Goal: Transaction & Acquisition: Purchase product/service

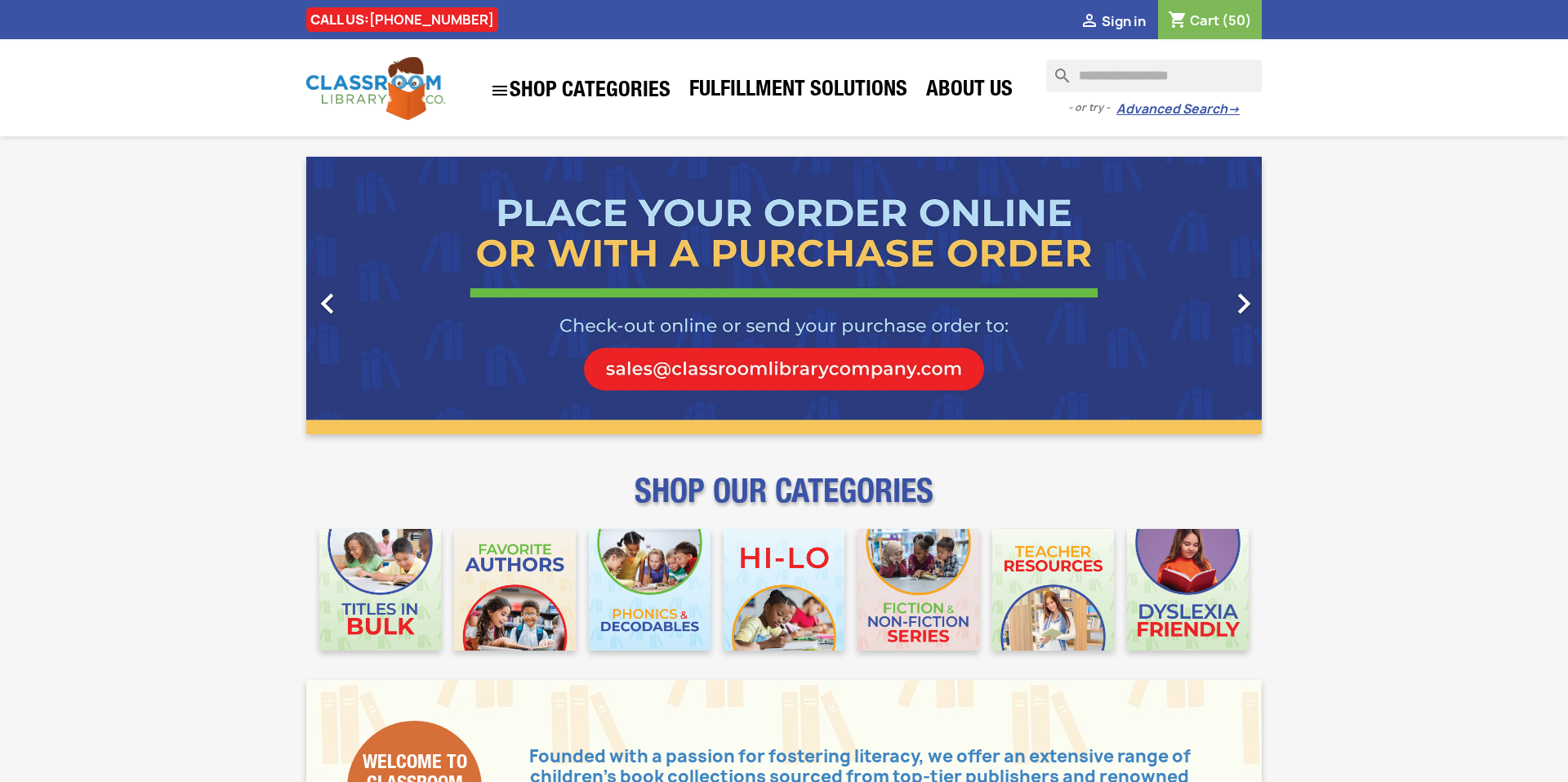
click at [1112, 78] on input "Search" at bounding box center [1154, 76] width 215 height 33
paste input "**********"
type input "**********"
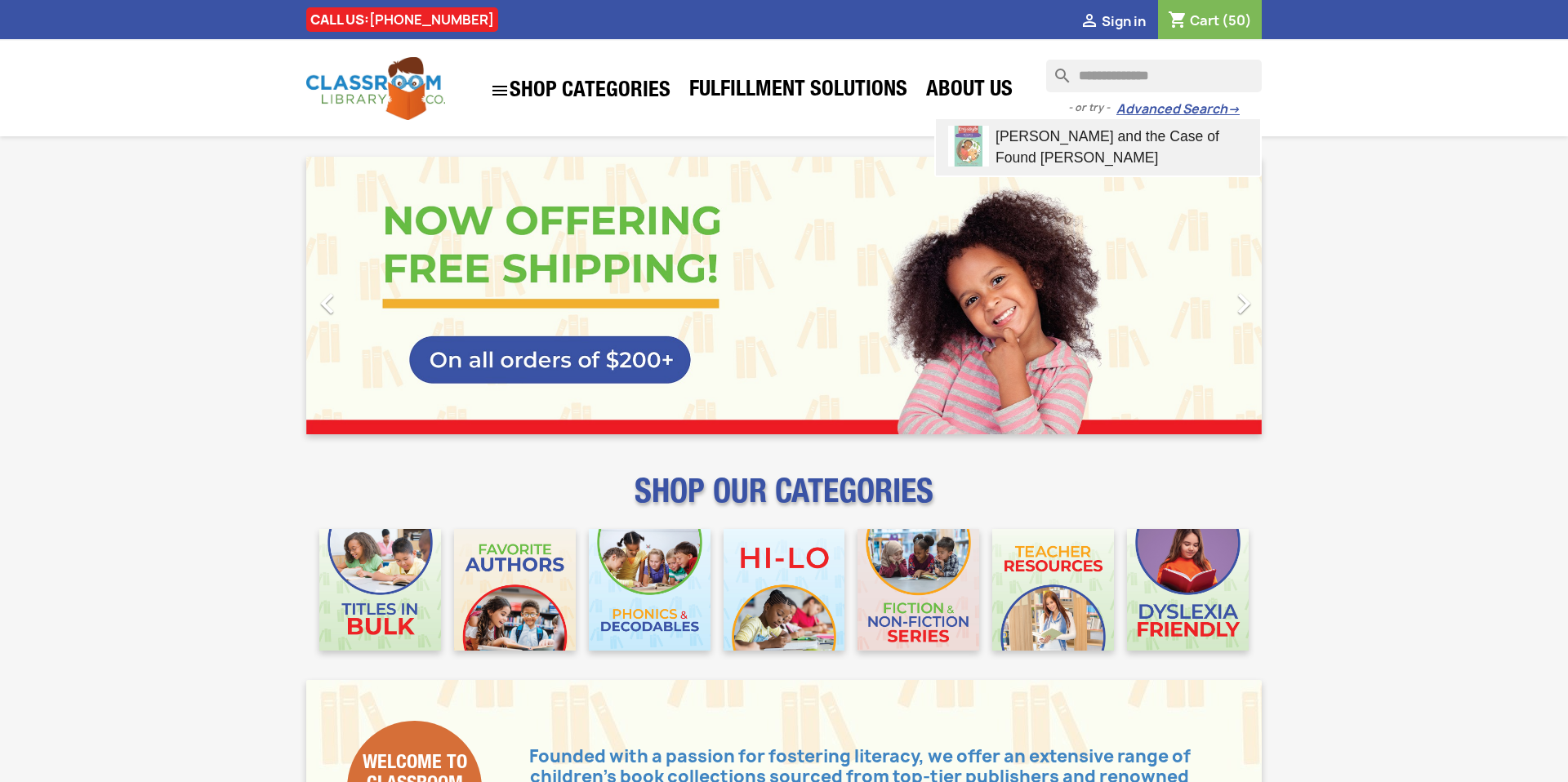
click at [1084, 147] on link "King,Kayla and the Case of Found Fred" at bounding box center [1097, 147] width 324 height 56
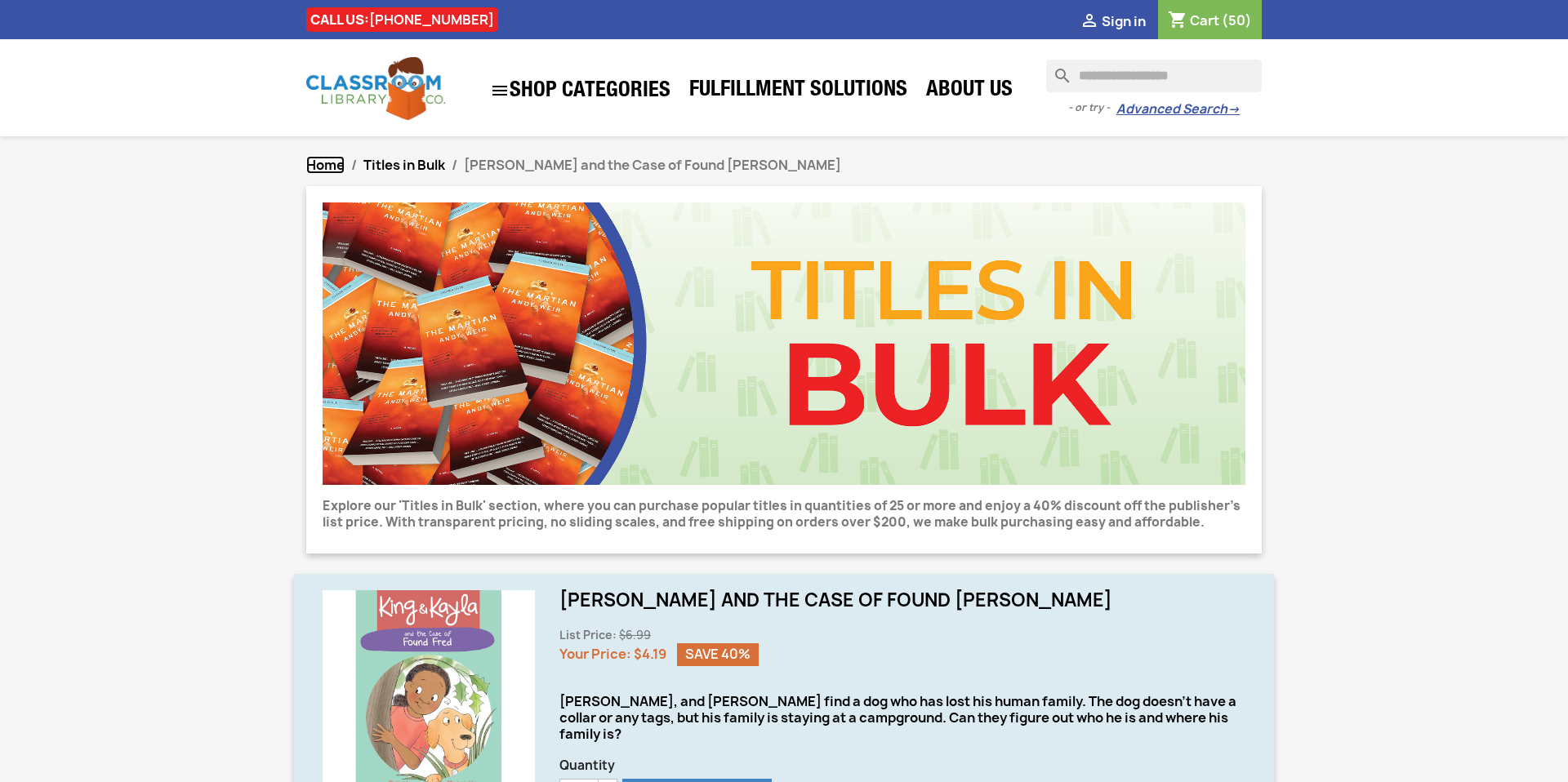
click at [331, 162] on span "Home" at bounding box center [325, 165] width 38 height 18
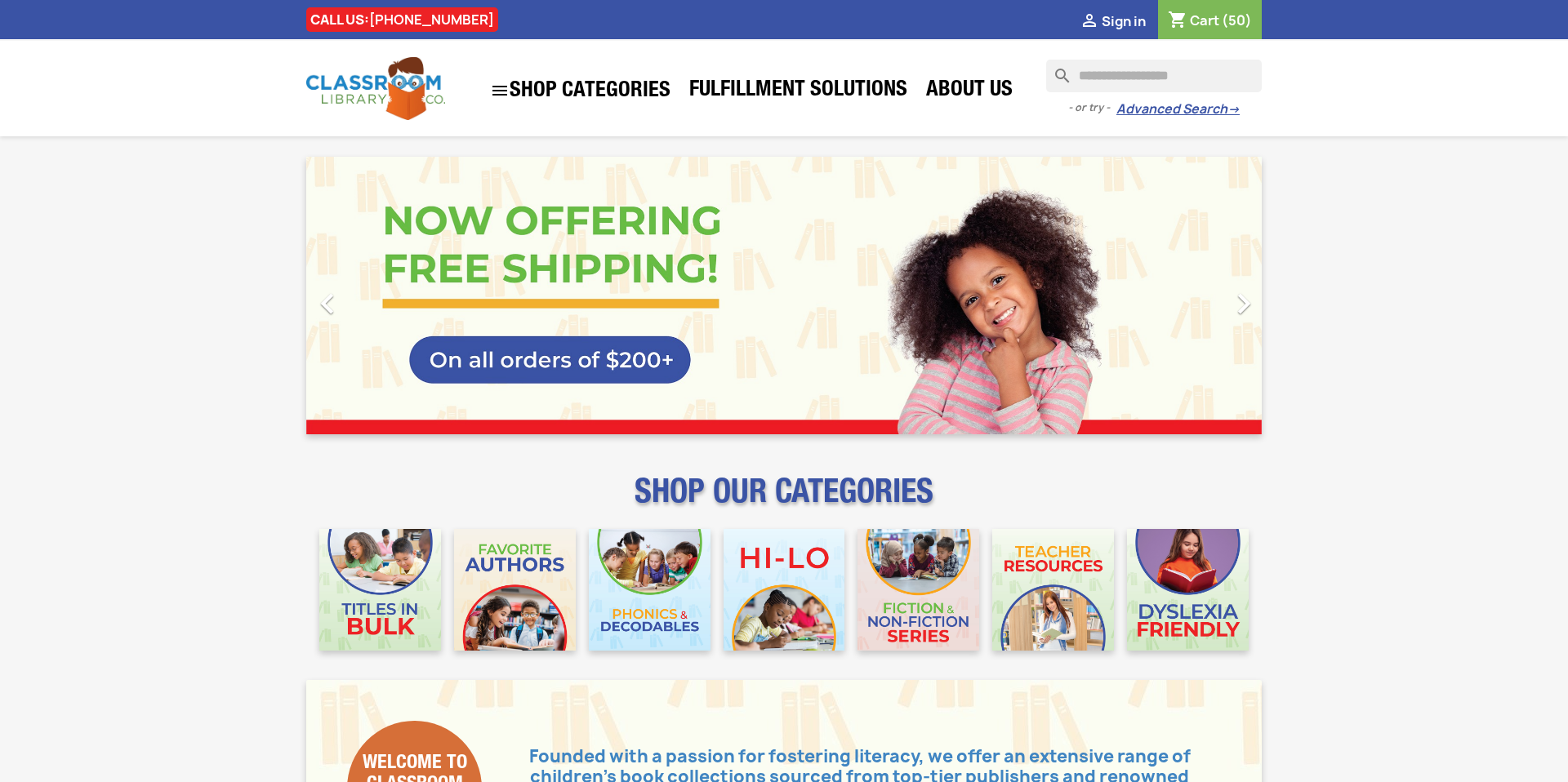
click at [1121, 74] on input "Search" at bounding box center [1154, 76] width 215 height 33
paste input "**********"
type input "**********"
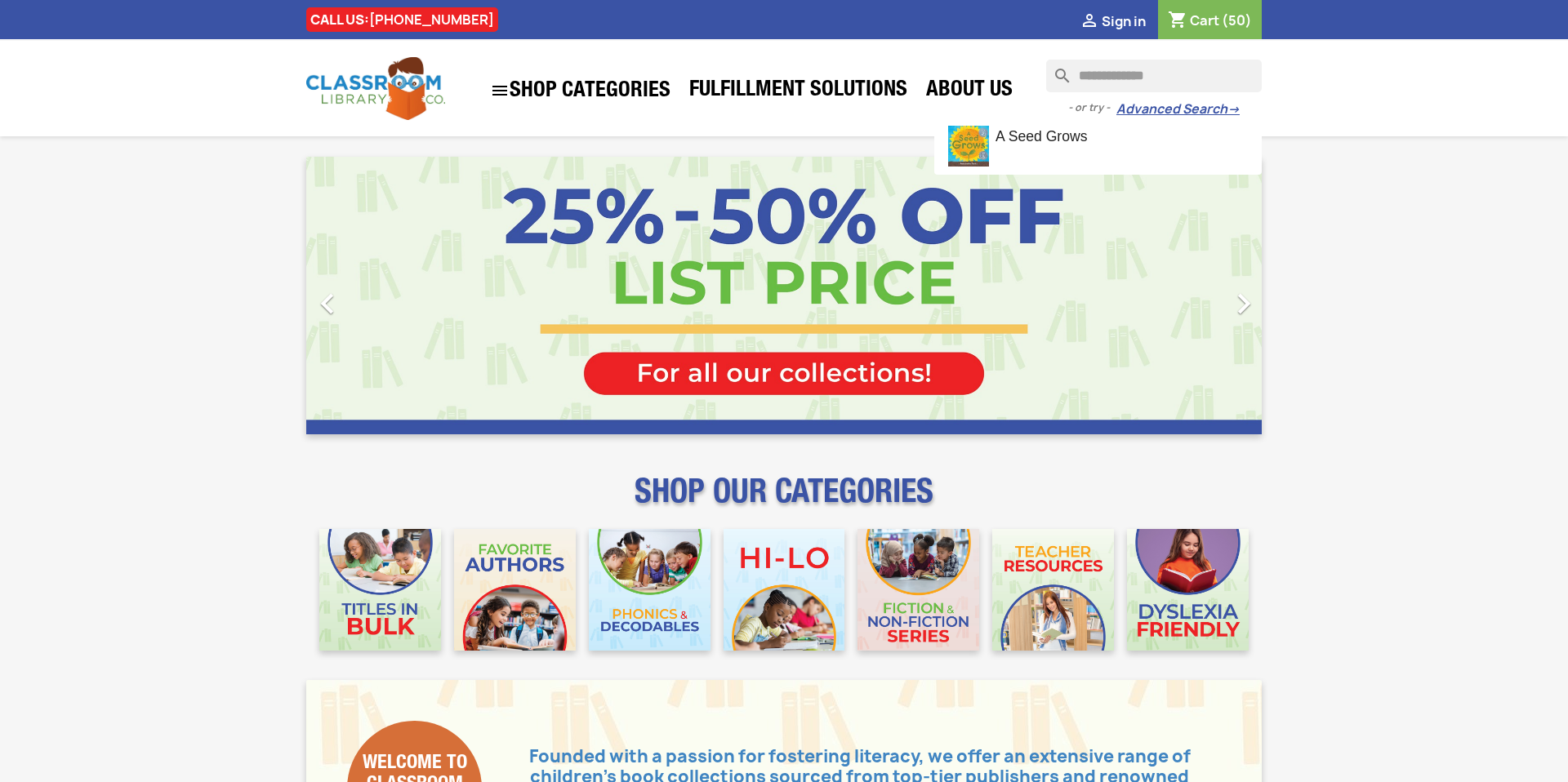
click at [1071, 153] on link "A Seed Grows" at bounding box center [1097, 146] width 324 height 54
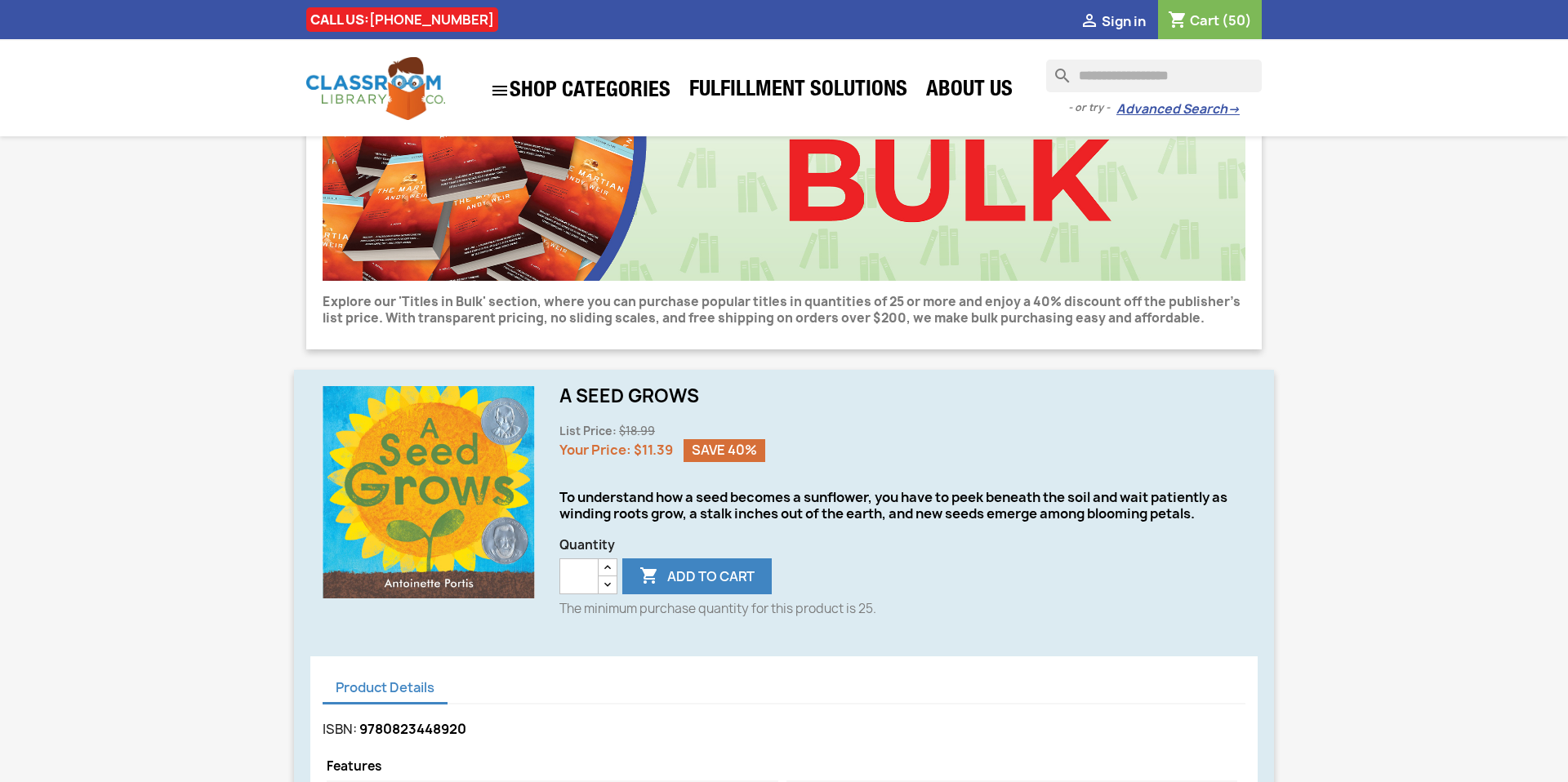
scroll to position [180, 0]
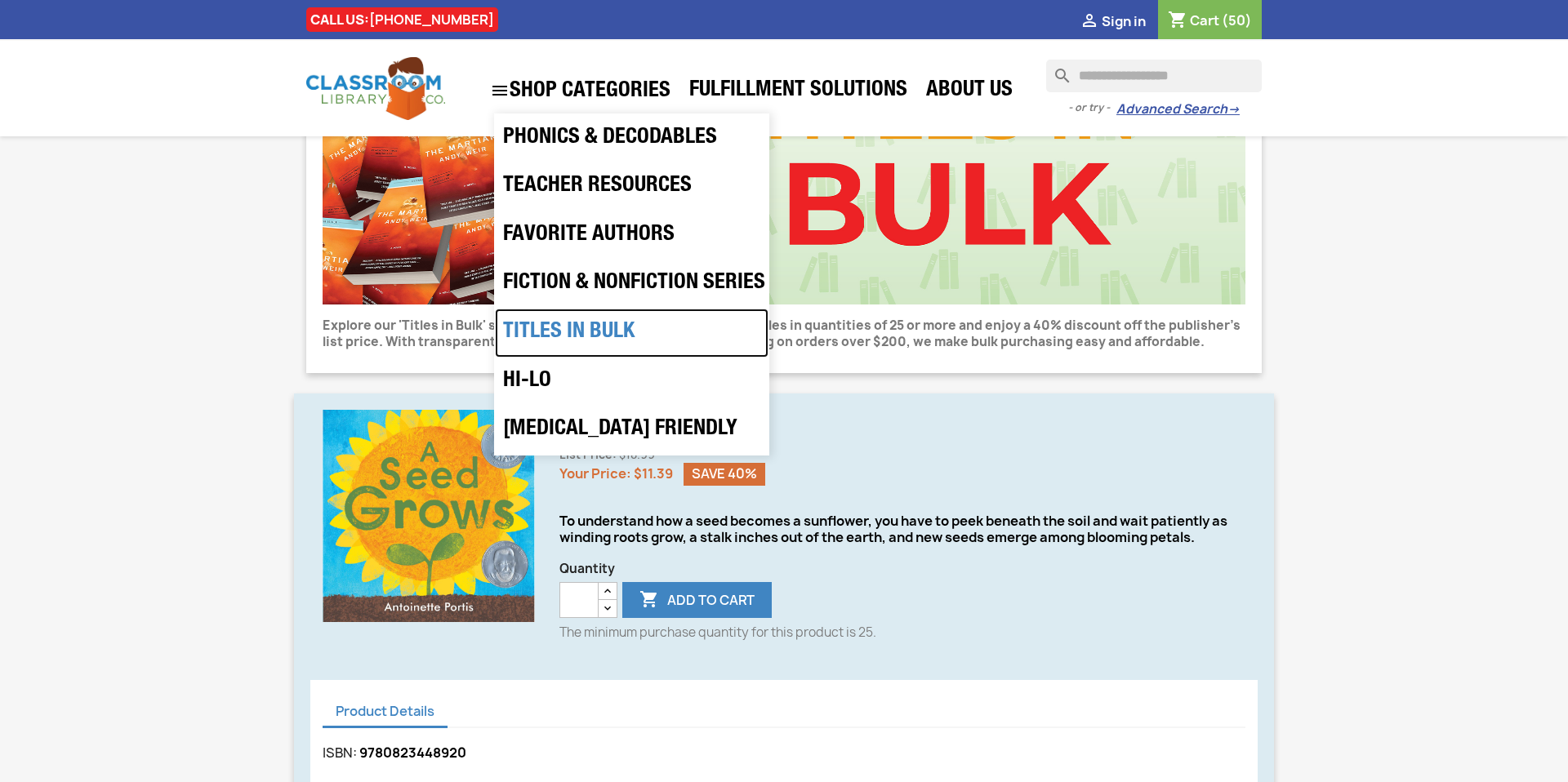
click at [544, 321] on link "Titles in Bulk" at bounding box center [632, 334] width 274 height 49
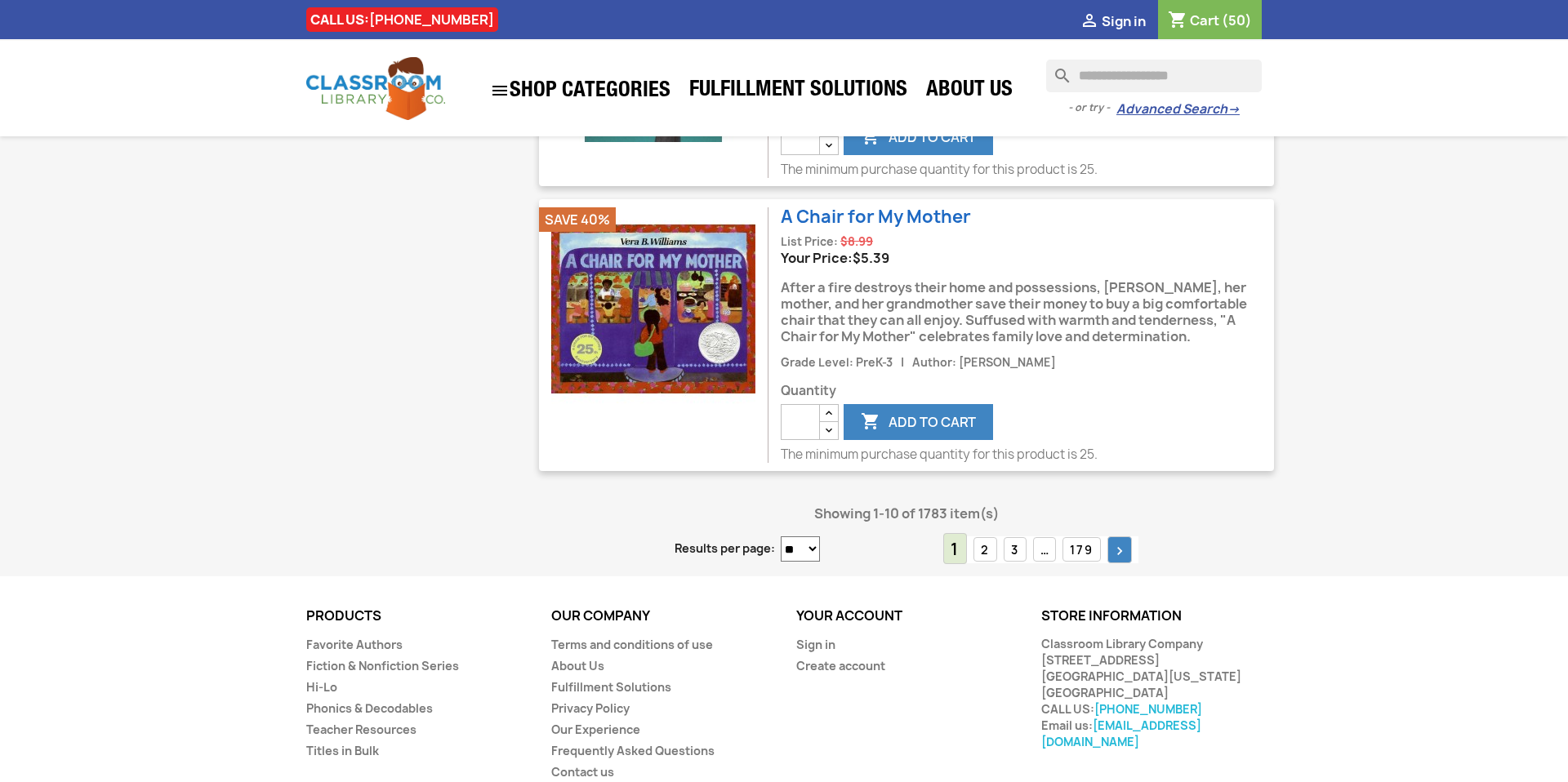
scroll to position [3034, 0]
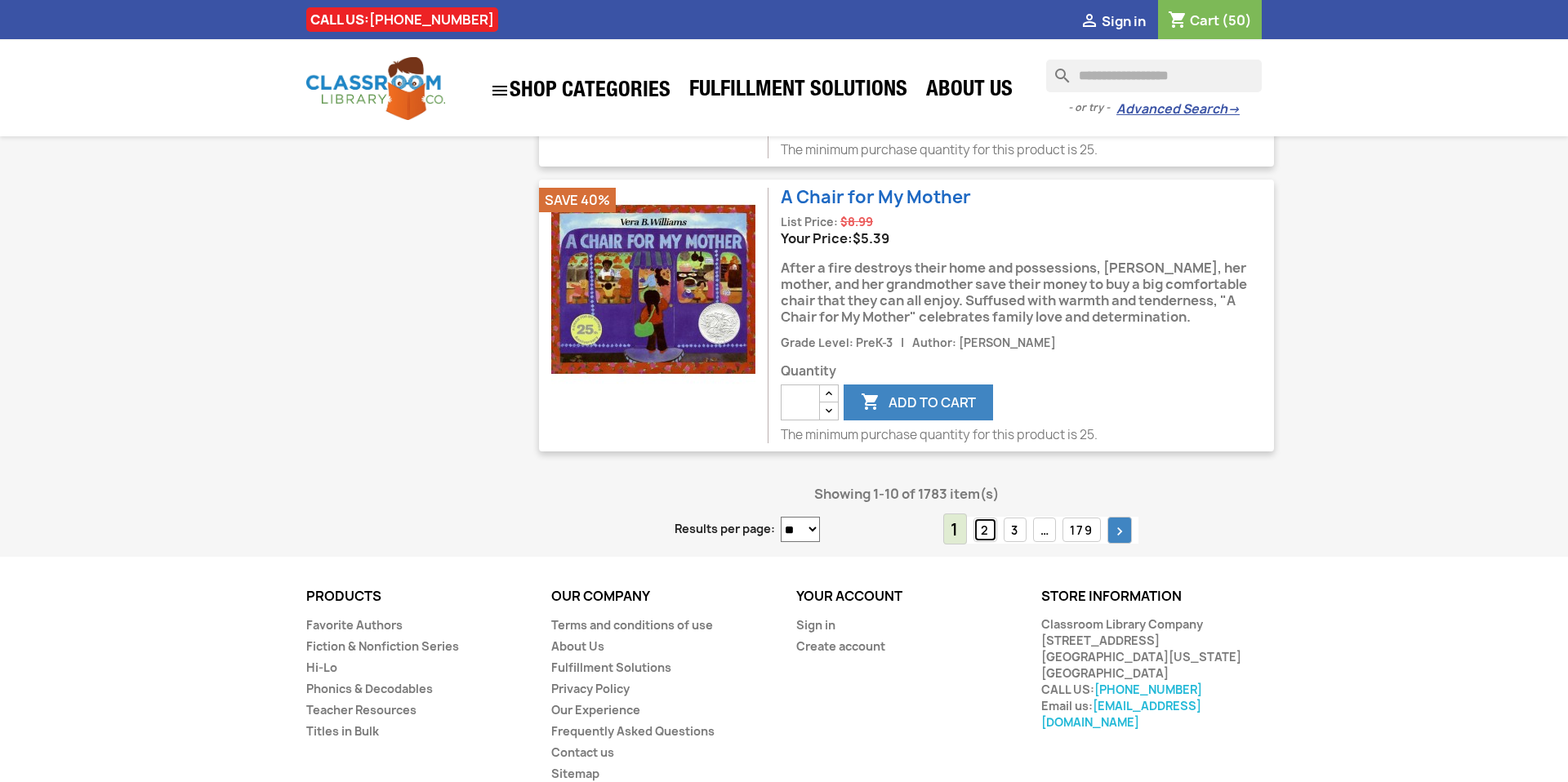
click at [983, 517] on link "2" at bounding box center [985, 530] width 24 height 26
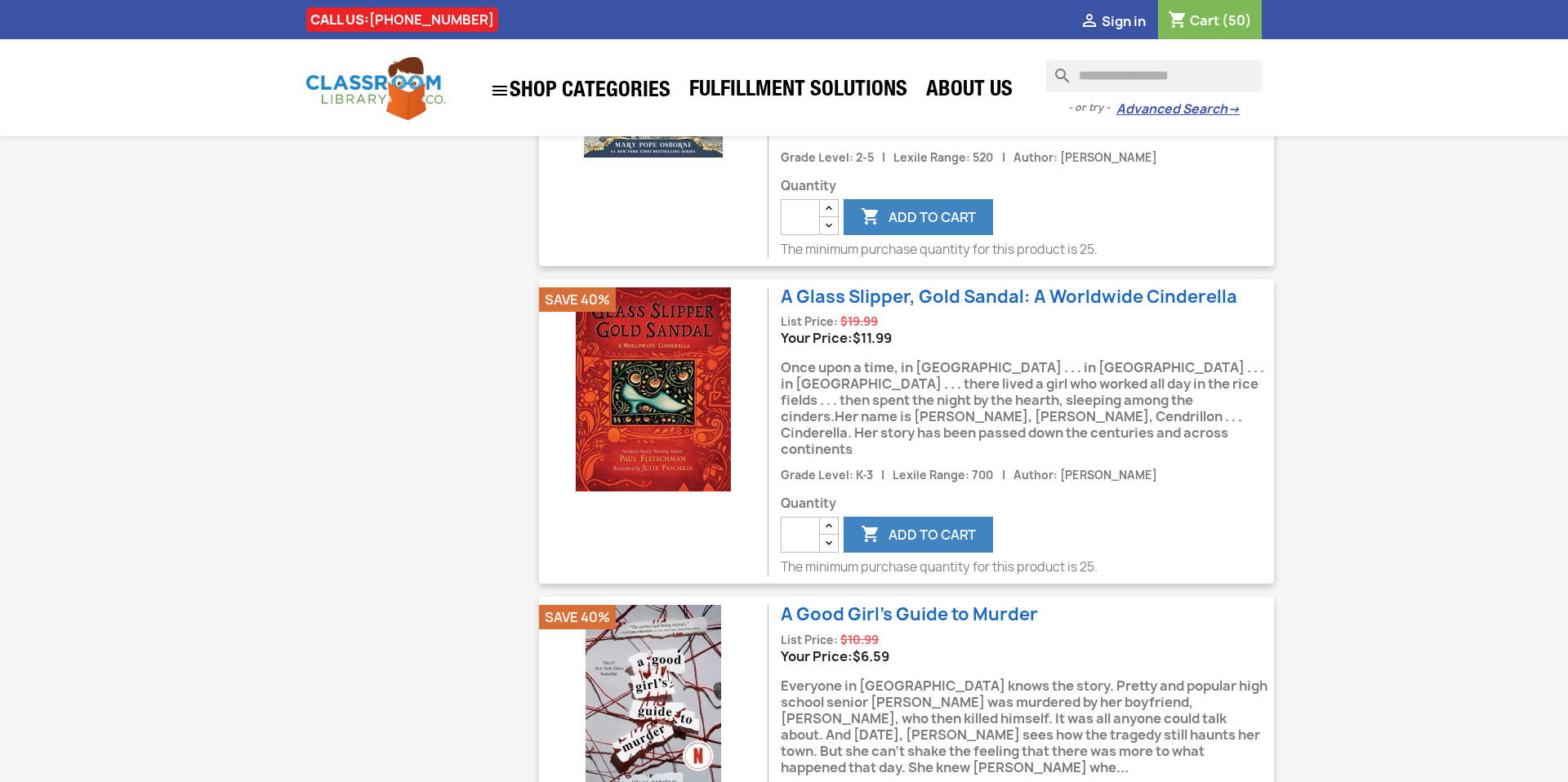
scroll to position [3132, 0]
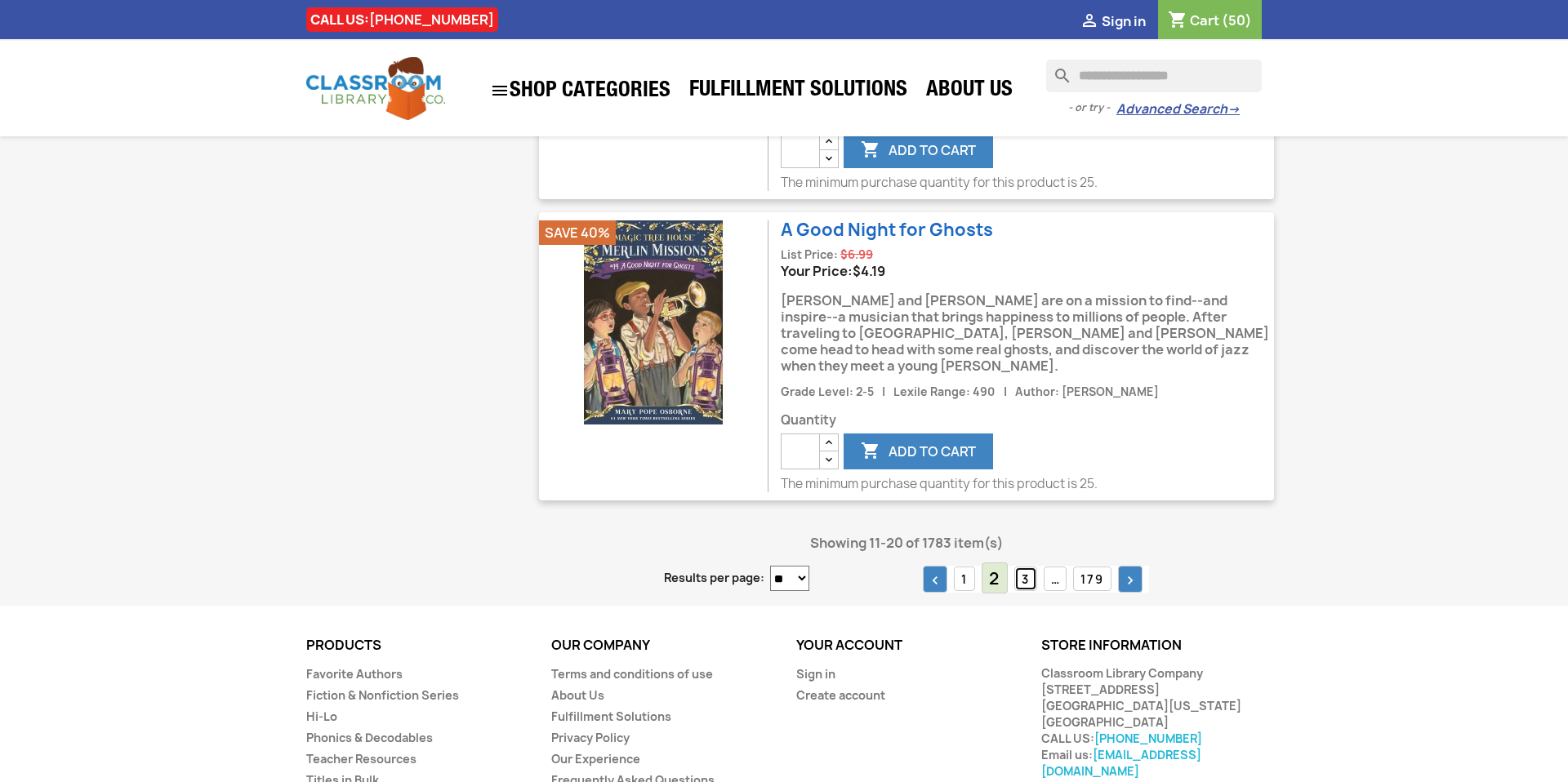
click at [1025, 567] on link "3" at bounding box center [1026, 579] width 23 height 26
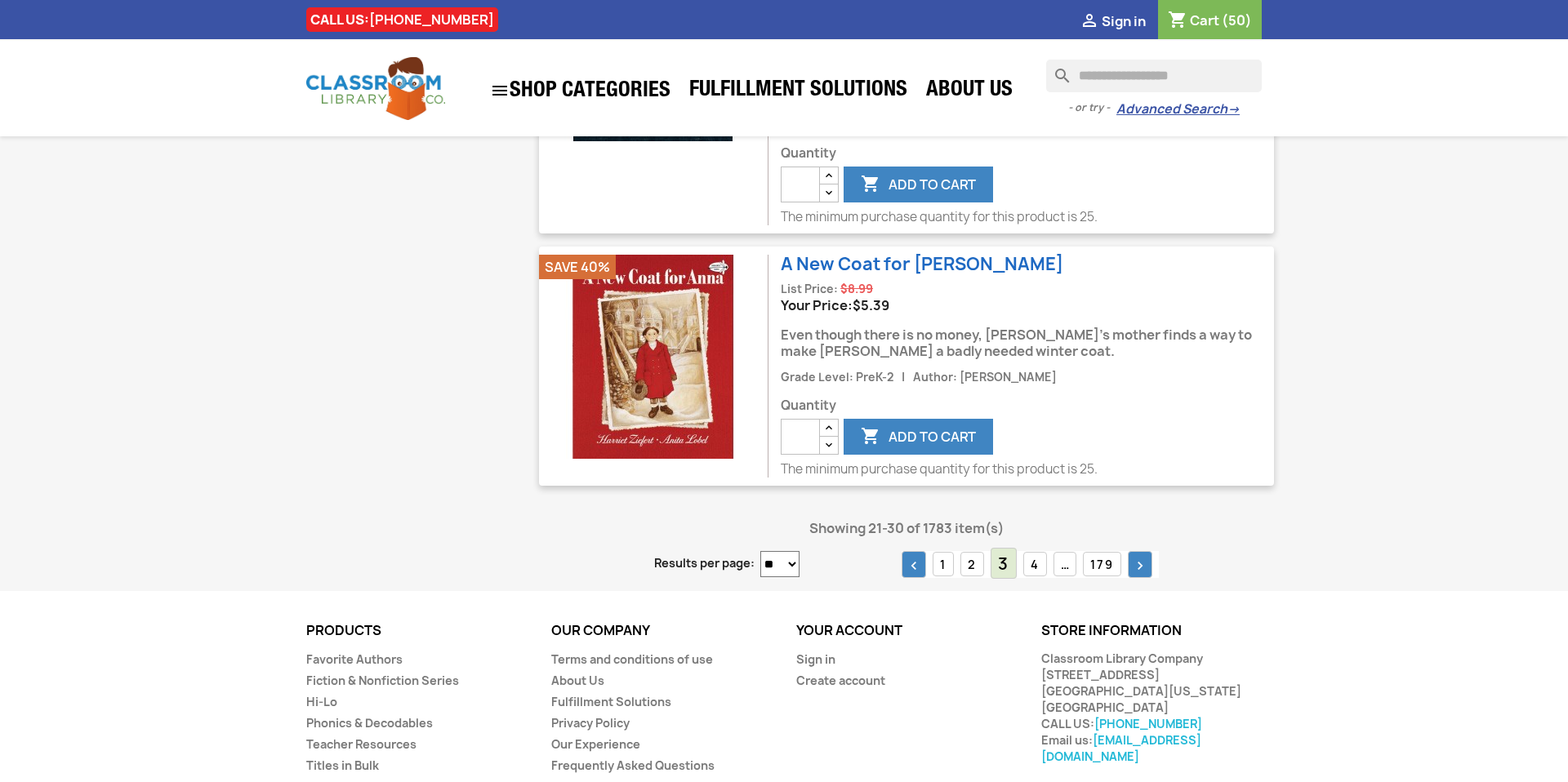
scroll to position [2989, 0]
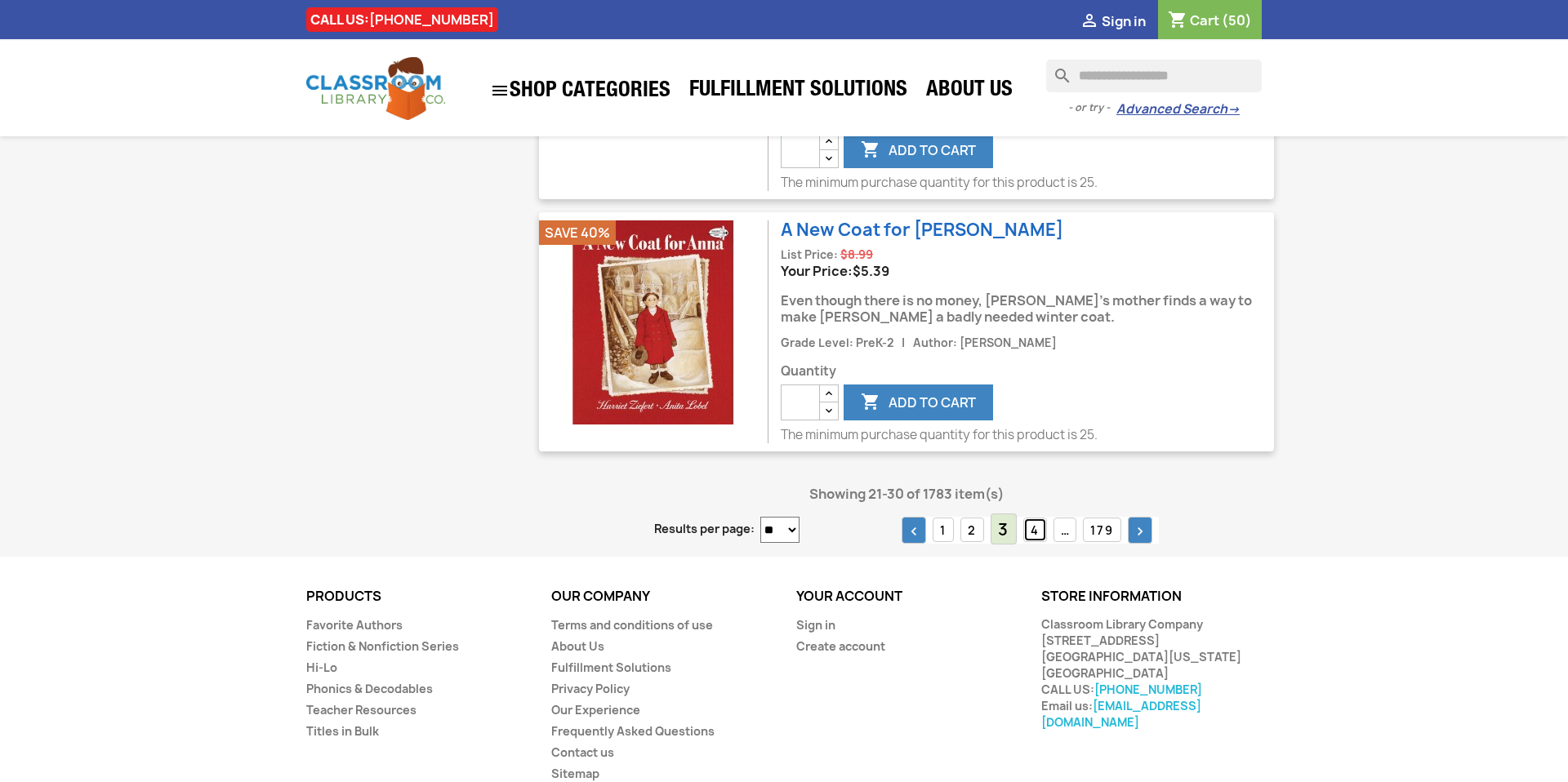
click at [1036, 517] on link "4" at bounding box center [1035, 530] width 24 height 26
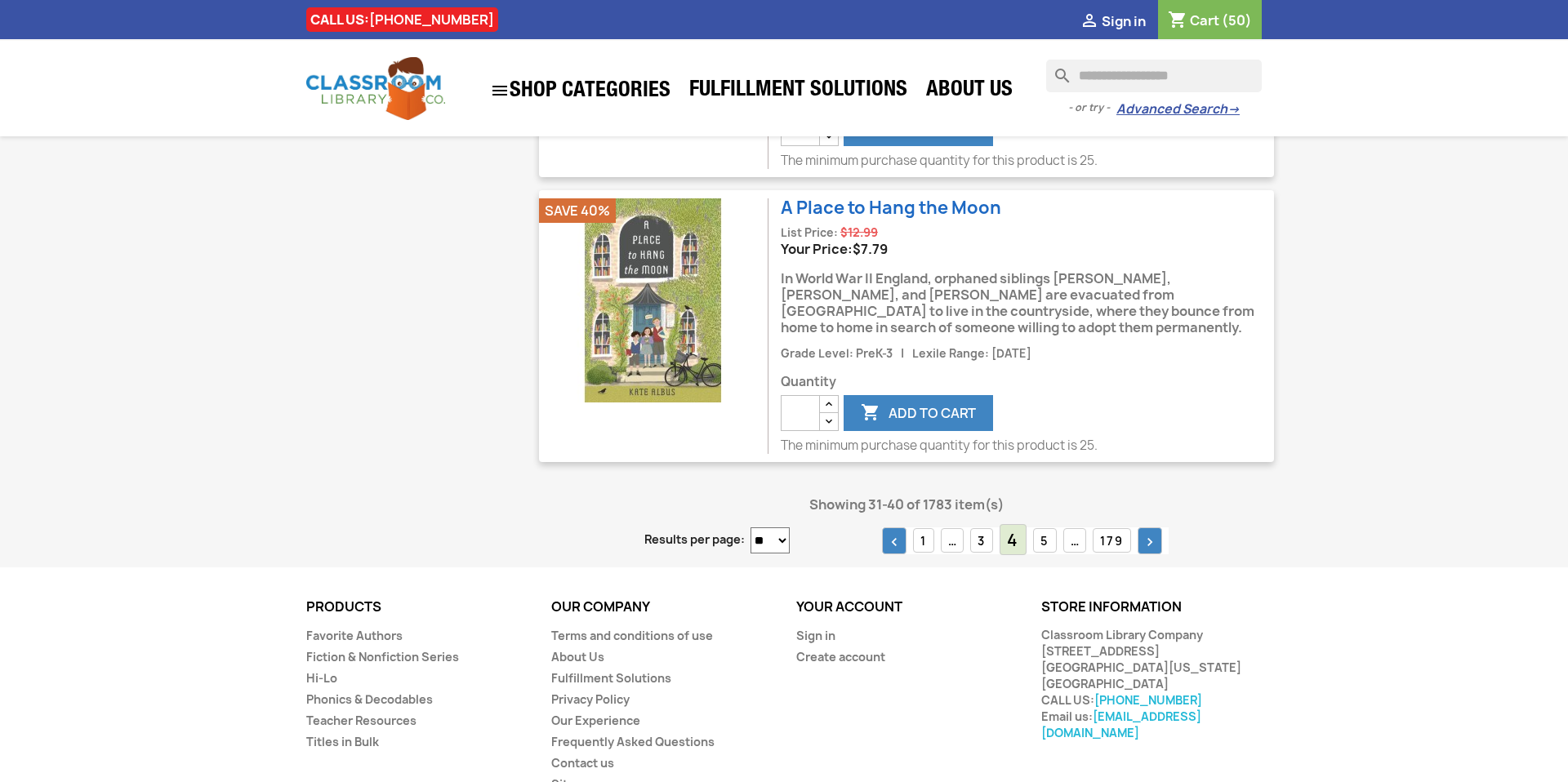
scroll to position [2967, 0]
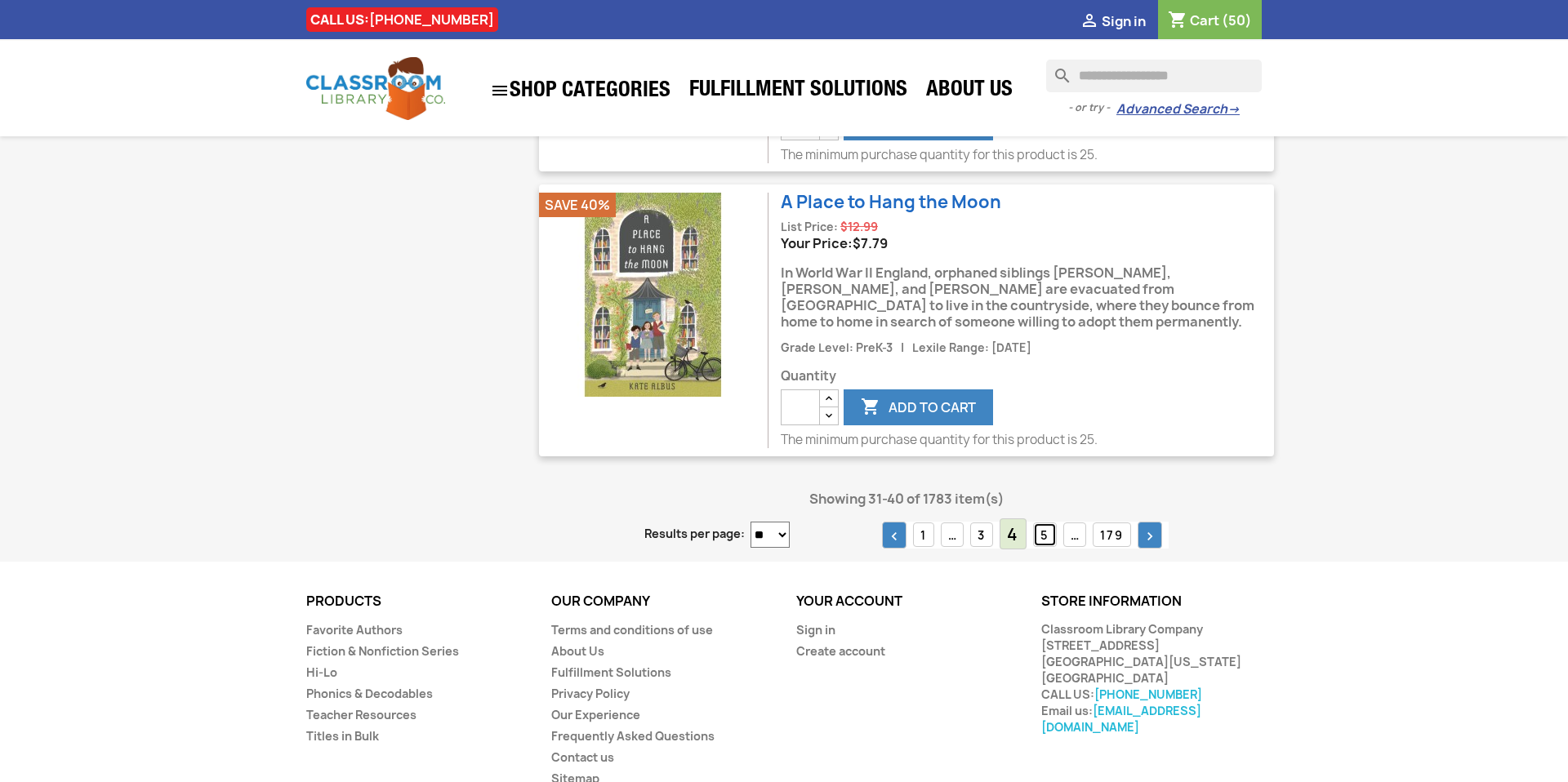
click at [1047, 548] on link "5" at bounding box center [1044, 535] width 24 height 26
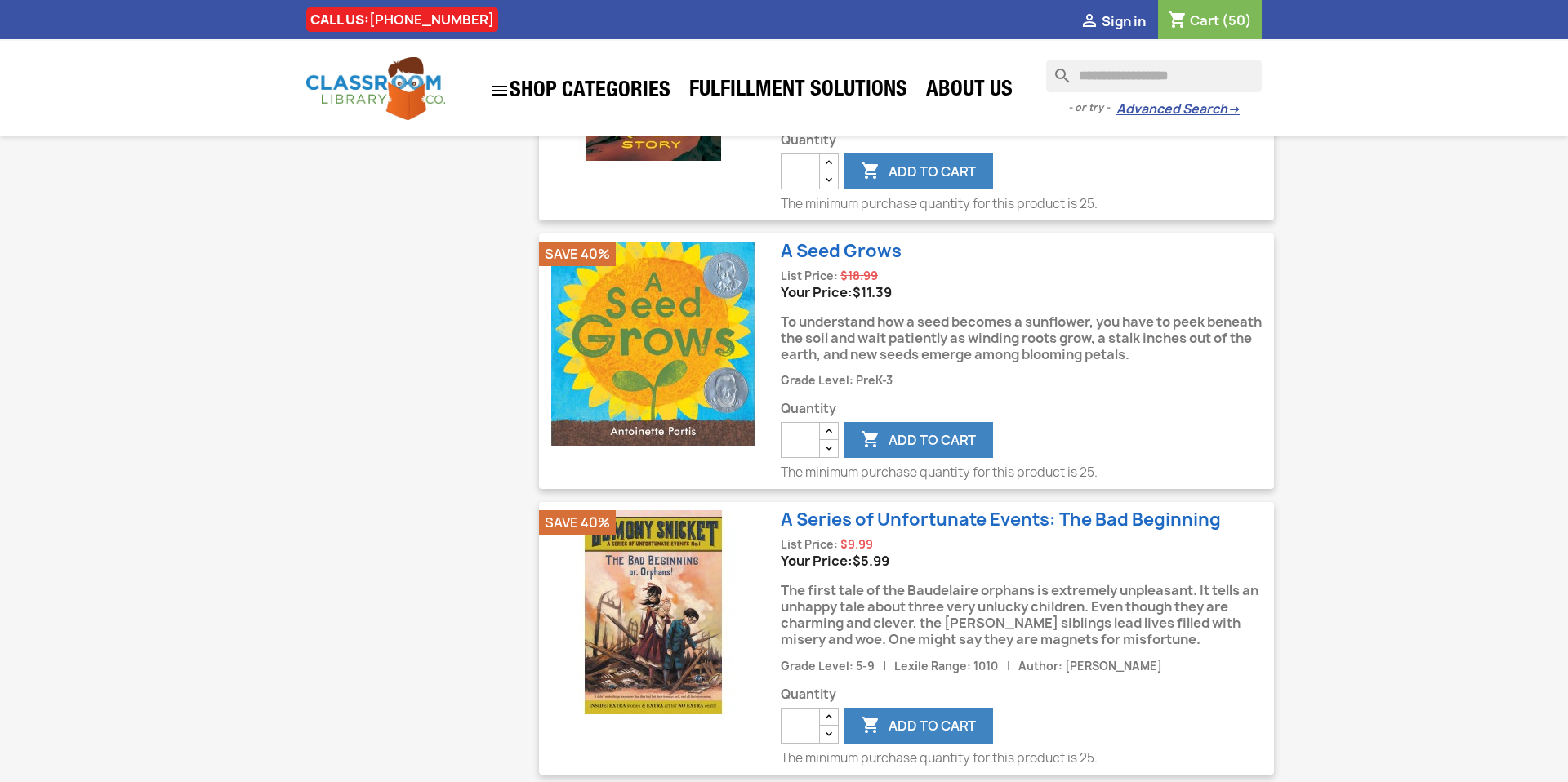
scroll to position [1239, 0]
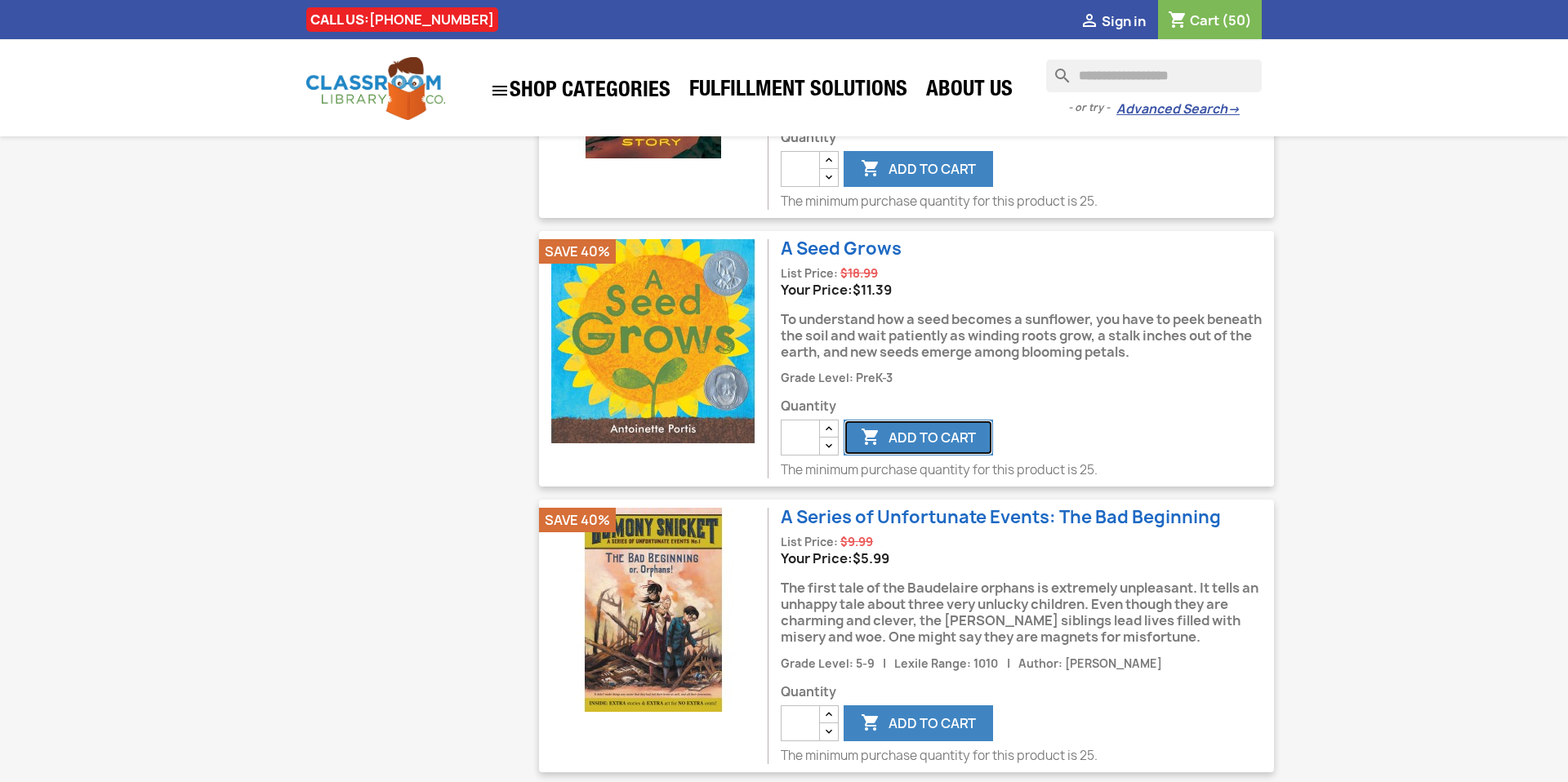
click at [908, 419] on button " Add to cart" at bounding box center [918, 437] width 149 height 36
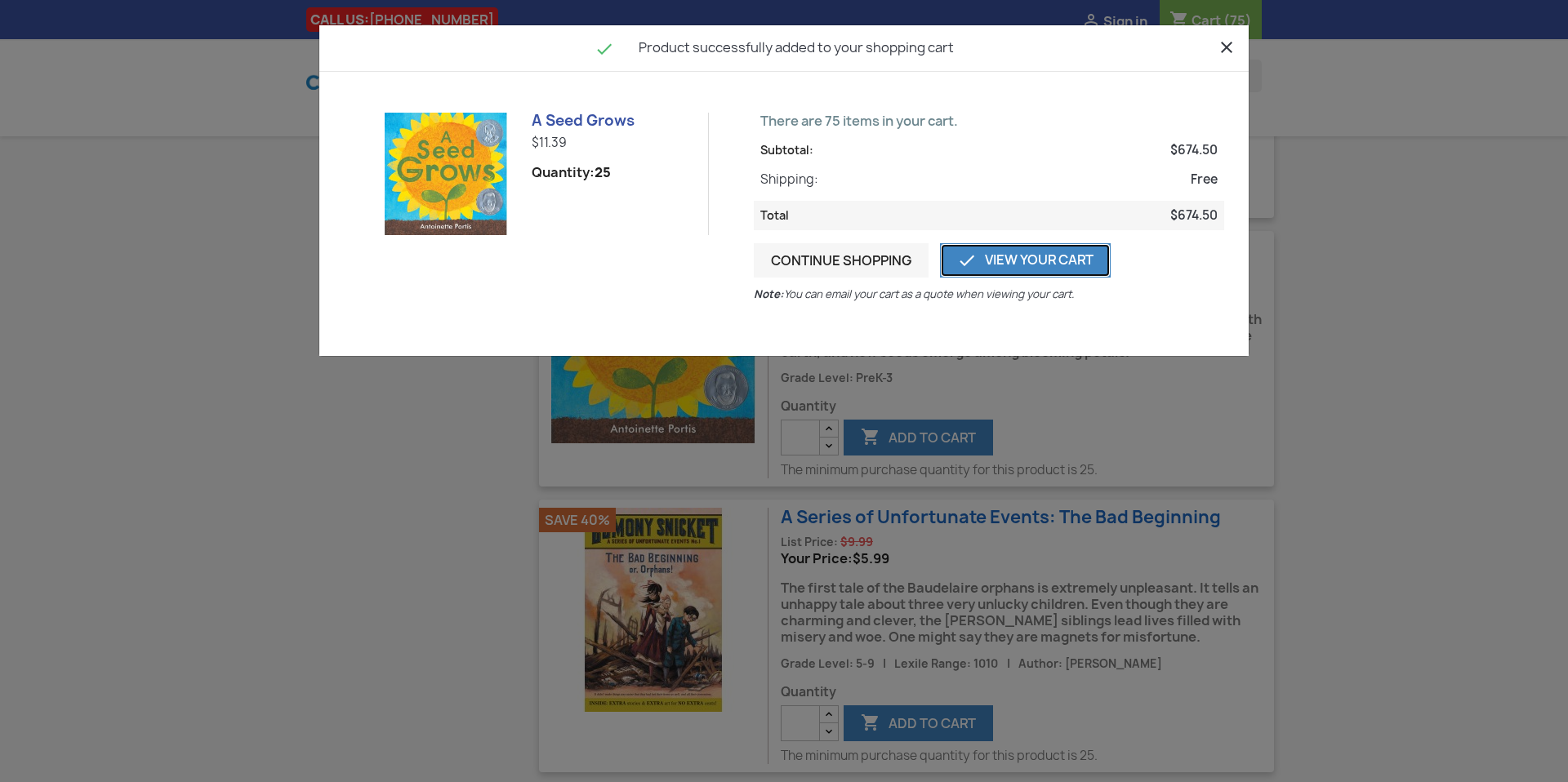
click at [1006, 259] on link " View Your Cart" at bounding box center [1025, 260] width 170 height 34
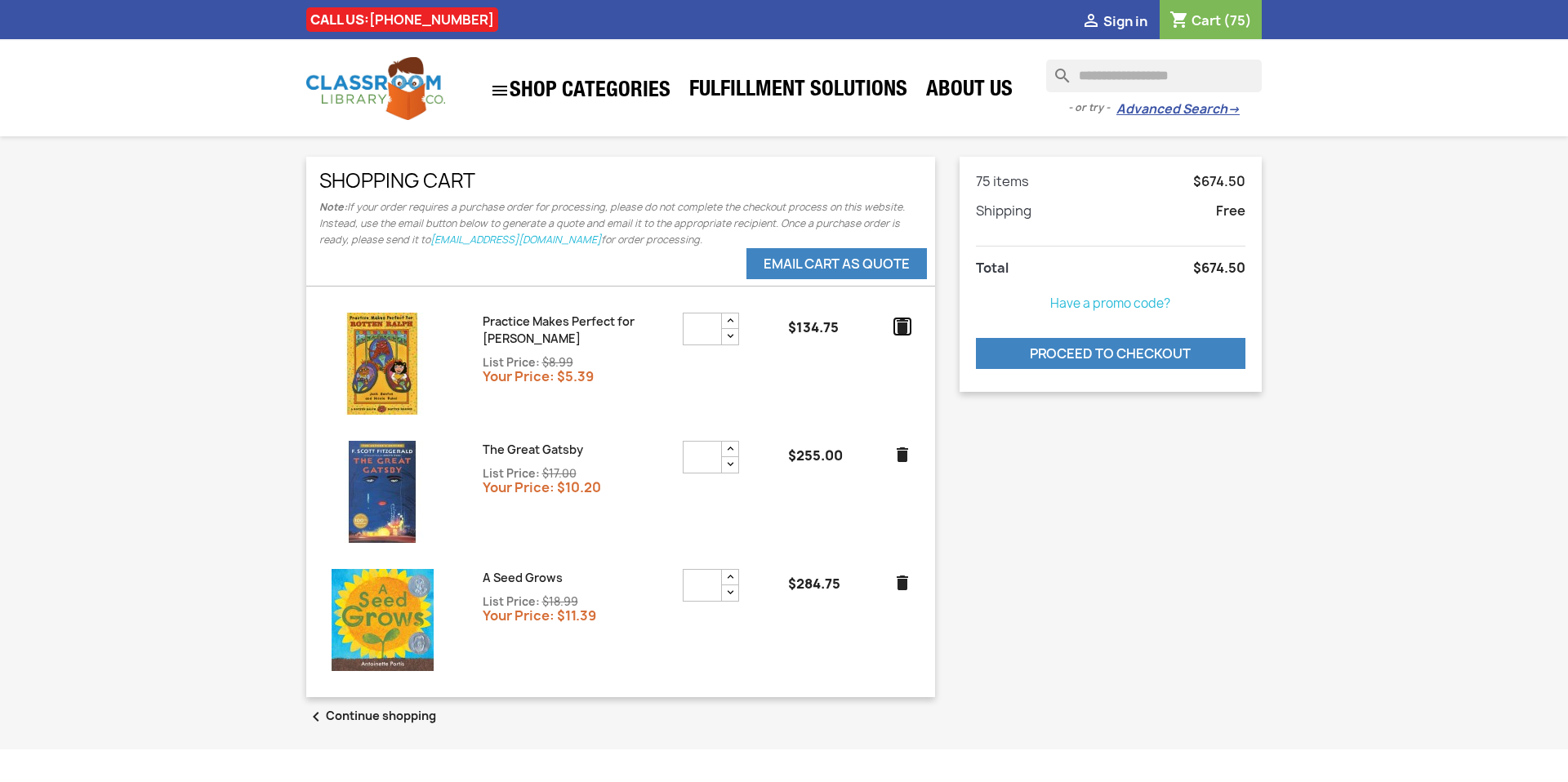
click at [901, 322] on icon "delete" at bounding box center [902, 327] width 19 height 19
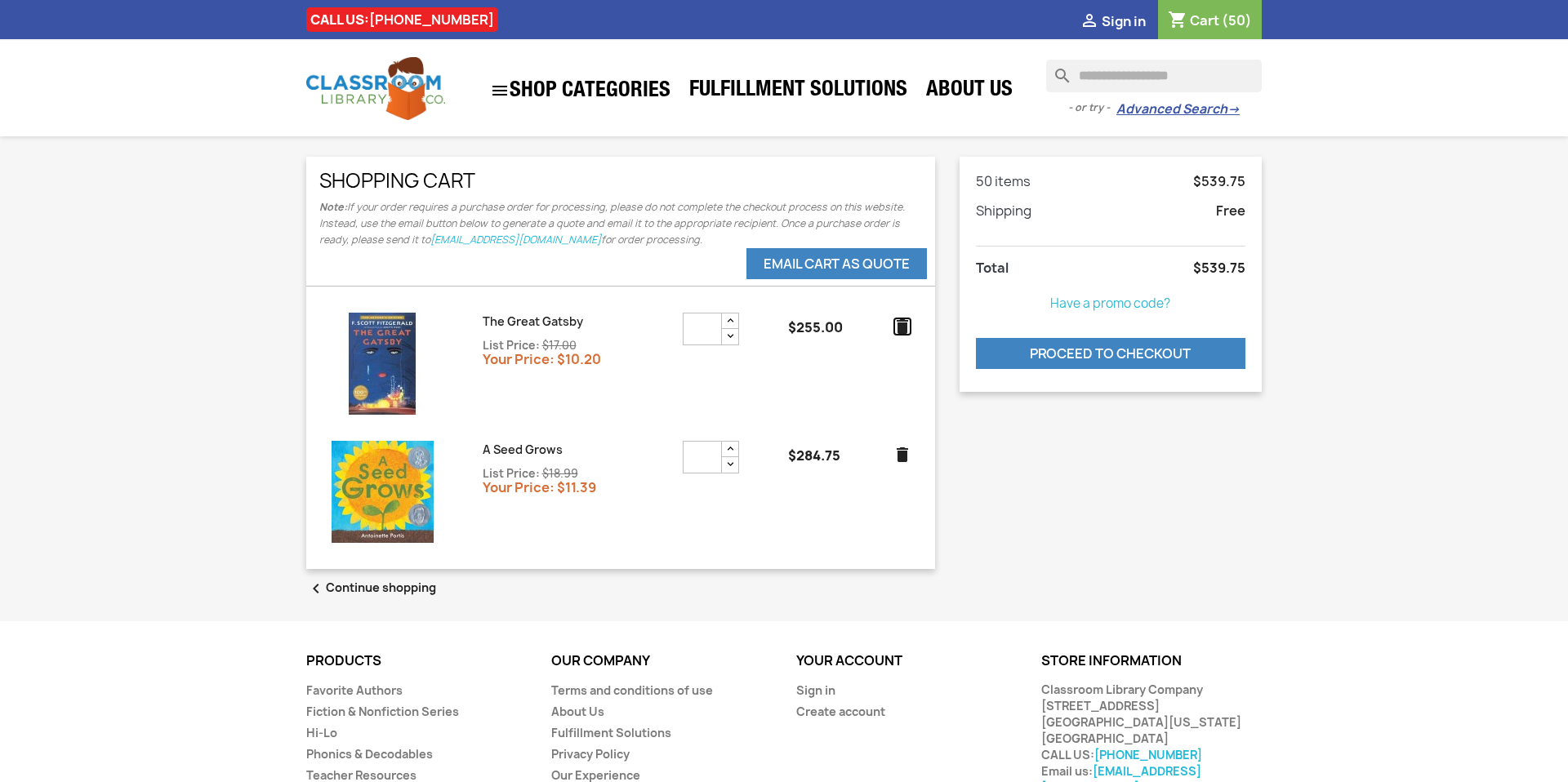
click at [901, 322] on icon "delete" at bounding box center [902, 327] width 19 height 19
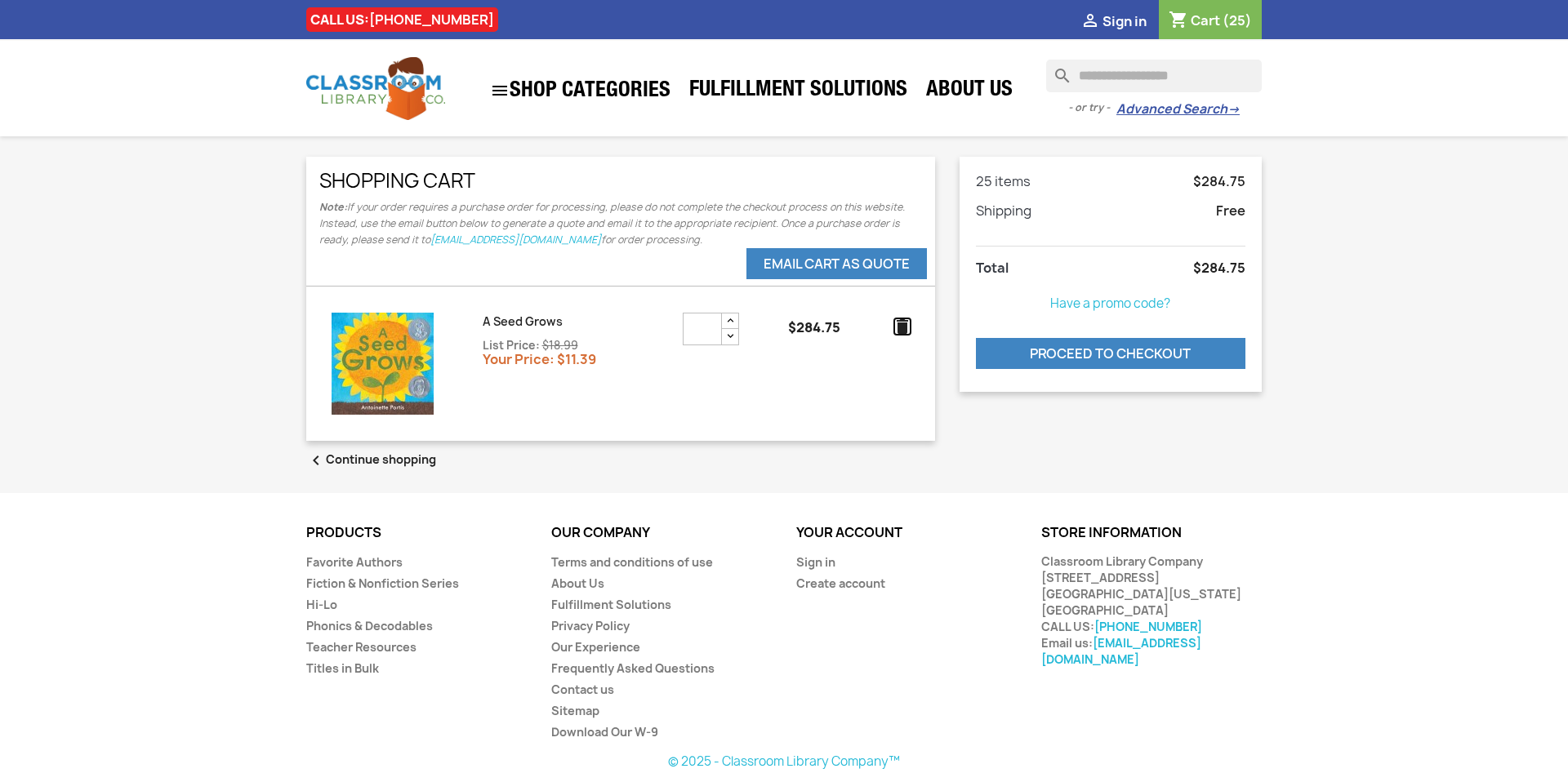
click at [901, 322] on icon "delete" at bounding box center [902, 327] width 19 height 19
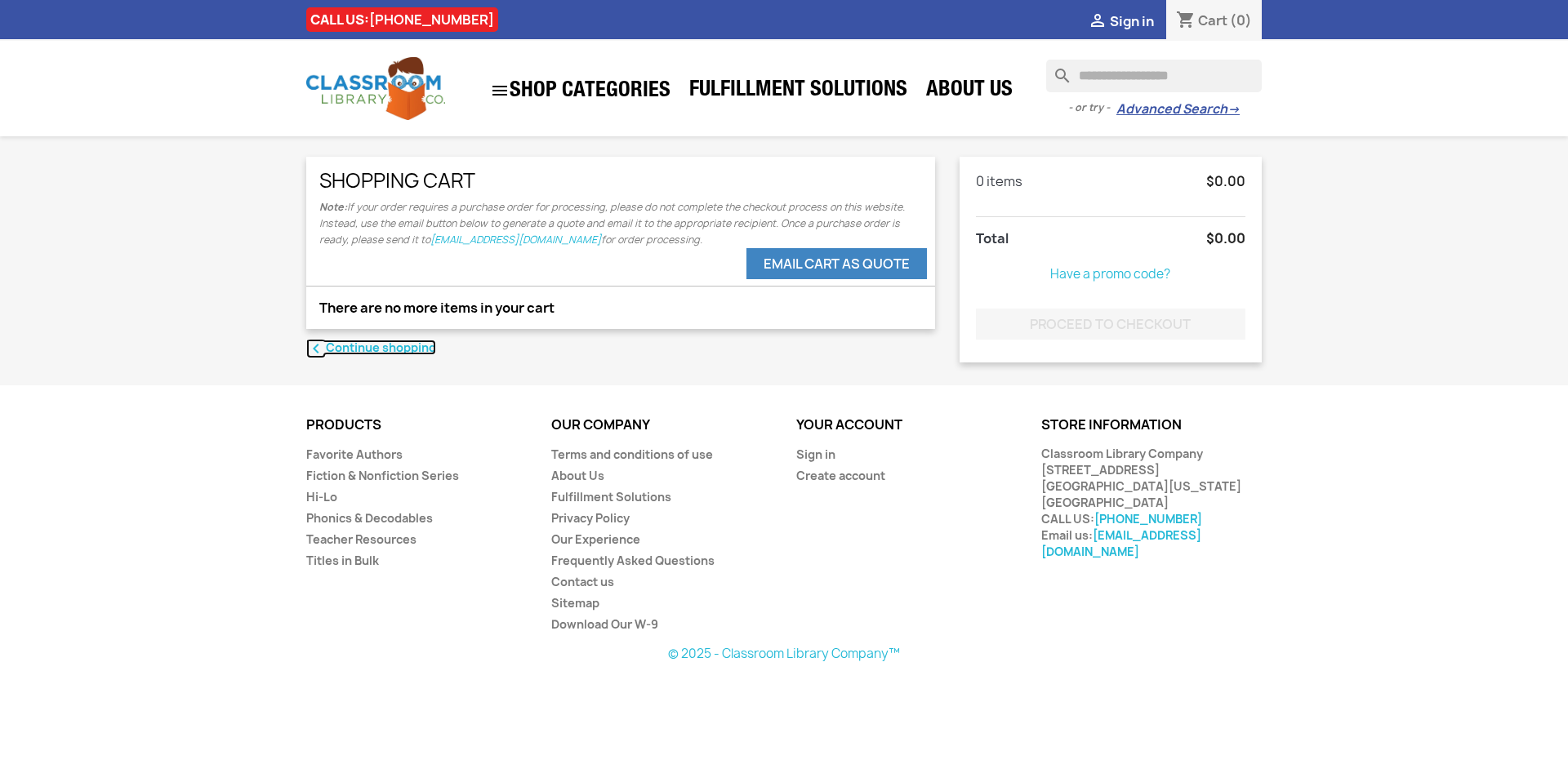
click at [379, 349] on link "chevron_left Continue shopping" at bounding box center [371, 348] width 130 height 16
